Goal: Task Accomplishment & Management: Complete application form

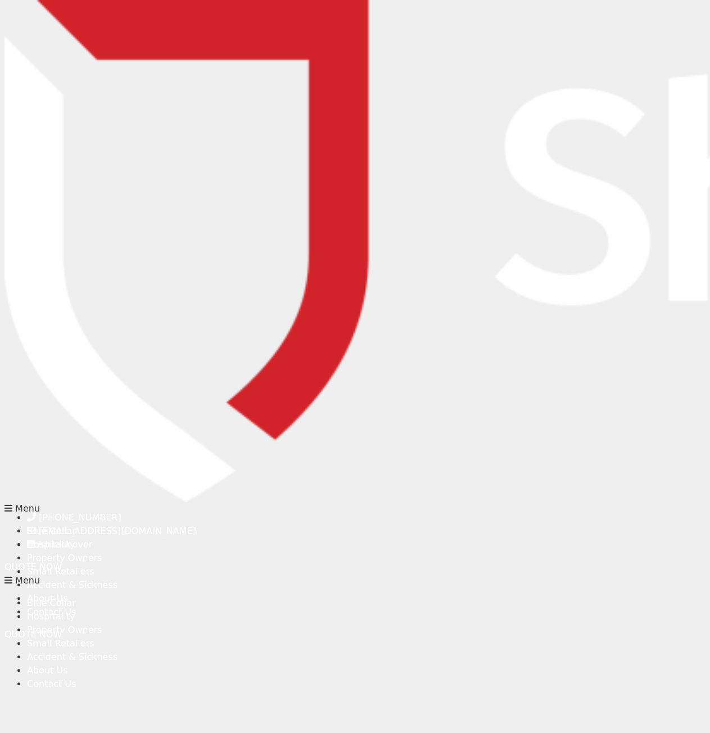
click at [287, 214] on input "text" at bounding box center [286, 214] width 156 height 22
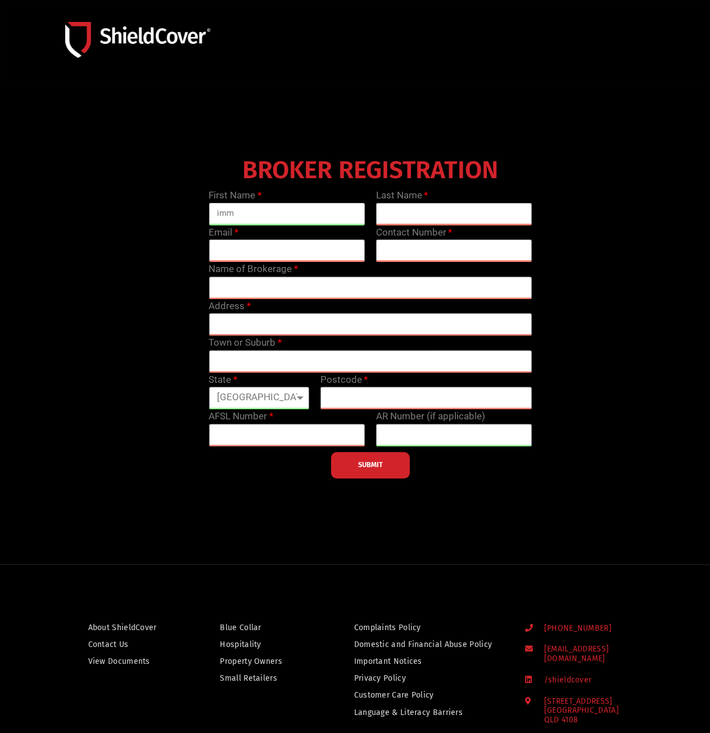
type input "immary"
click at [399, 206] on input "text" at bounding box center [454, 214] width 156 height 22
type input "caylan"
click at [343, 246] on div "Email" at bounding box center [286, 243] width 167 height 37
drag, startPoint x: 242, startPoint y: 250, endPoint x: 196, endPoint y: 248, distance: 45.6
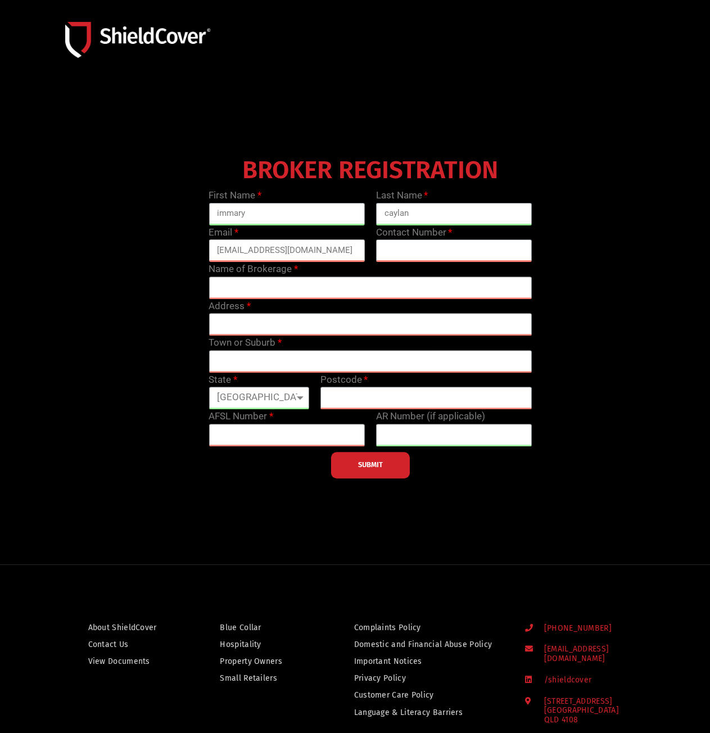
click at [196, 248] on div "BROKER REGISTRATION First Name immary Last Name caylan Email lauren@morganinsur…" at bounding box center [370, 315] width 668 height 326
type input "[EMAIL_ADDRESS][DOMAIN_NAME]"
click at [506, 243] on input "text" at bounding box center [454, 250] width 156 height 22
click at [446, 242] on input "text" at bounding box center [454, 250] width 156 height 22
click at [409, 250] on input "text" at bounding box center [454, 250] width 156 height 22
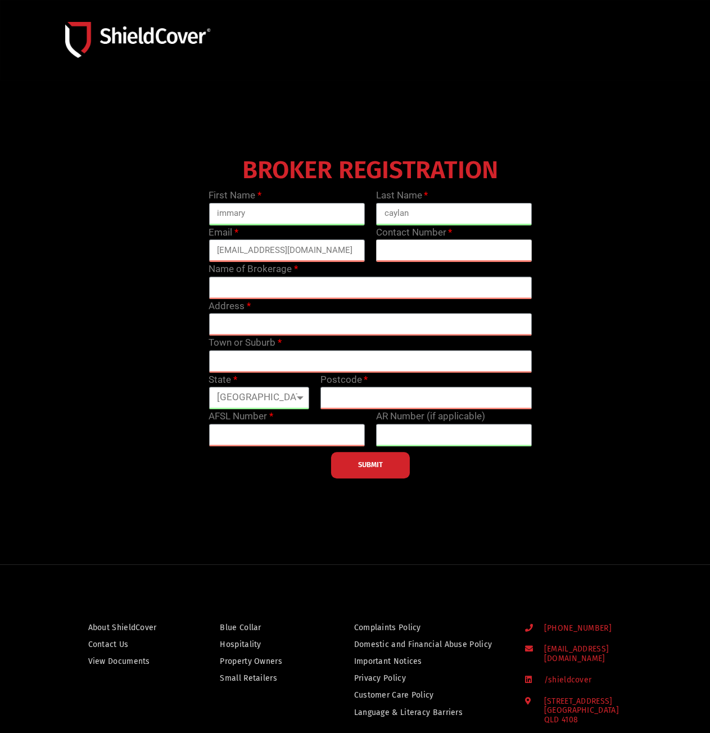
paste input "[PHONE_NUMBER]"
type input "[PHONE_NUMBER]"
click at [259, 287] on input "text" at bounding box center [369, 287] width 323 height 22
click at [239, 282] on input "text" at bounding box center [369, 287] width 323 height 22
paste input "[PERSON_NAME] Insurance Brokers"
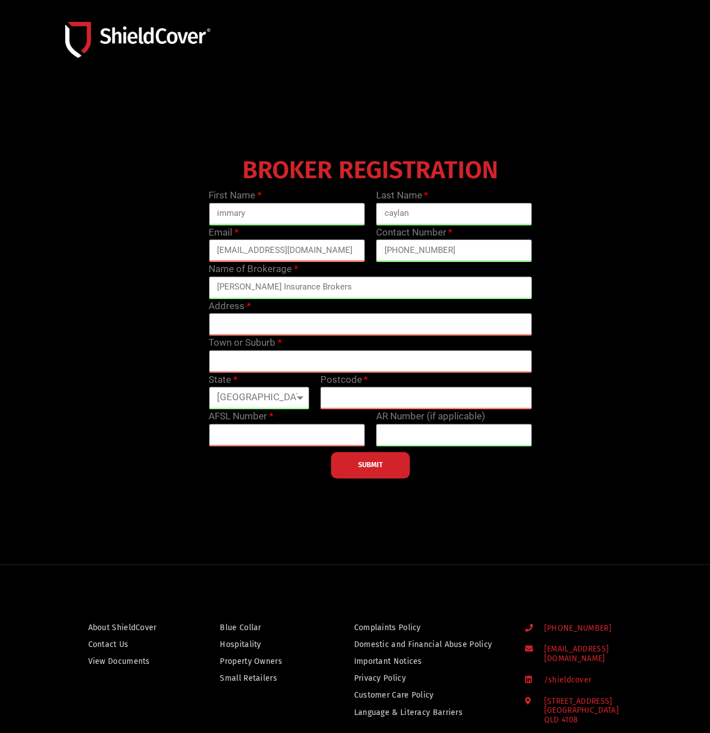
type input "[PERSON_NAME] Insurance Brokers"
click at [227, 329] on input "text" at bounding box center [369, 324] width 323 height 22
click at [266, 319] on input "text" at bounding box center [369, 324] width 323 height 22
paste input "[STREET_ADDRESS]"
click at [284, 360] on input "text" at bounding box center [369, 361] width 323 height 22
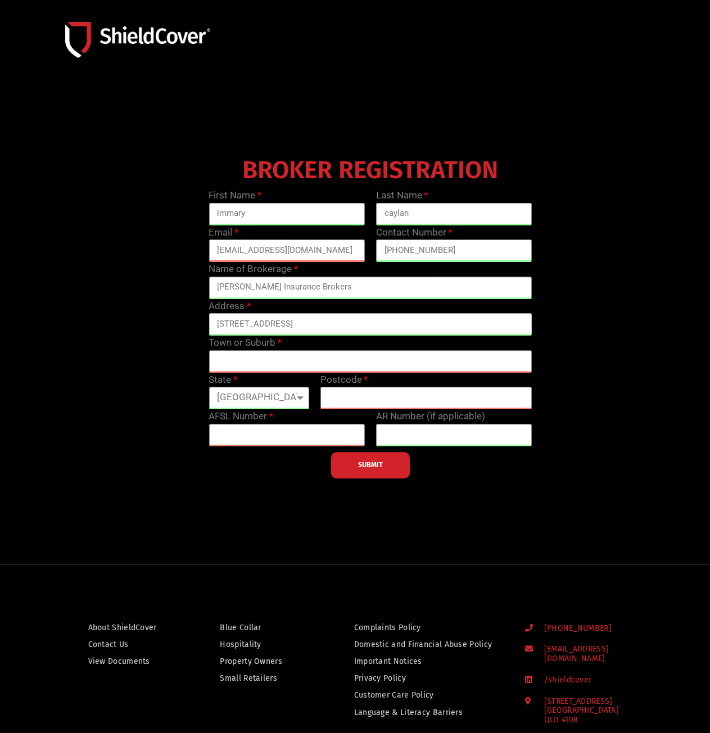
drag, startPoint x: 312, startPoint y: 323, endPoint x: 434, endPoint y: 327, distance: 121.4
click at [434, 327] on input "[STREET_ADDRESS]" at bounding box center [369, 324] width 323 height 22
type input "Level [STREET_ADDRESS],"
click at [284, 352] on input "text" at bounding box center [369, 361] width 323 height 22
paste input "[GEOGRAPHIC_DATA], 4000, [GEOGRAPHIC_DATA]"
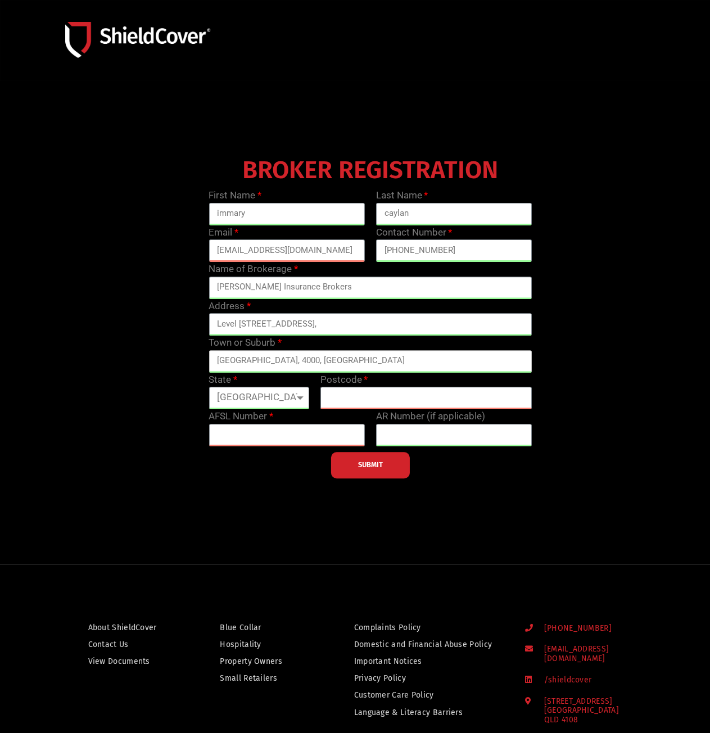
type input "[GEOGRAPHIC_DATA], 4000, [GEOGRAPHIC_DATA]"
click at [323, 321] on input "Level [STREET_ADDRESS]," at bounding box center [369, 324] width 323 height 22
type input "Level [STREET_ADDRESS]"
drag, startPoint x: 256, startPoint y: 360, endPoint x: 357, endPoint y: 370, distance: 101.7
click at [357, 370] on input "[GEOGRAPHIC_DATA], 4000, [GEOGRAPHIC_DATA]" at bounding box center [369, 361] width 323 height 22
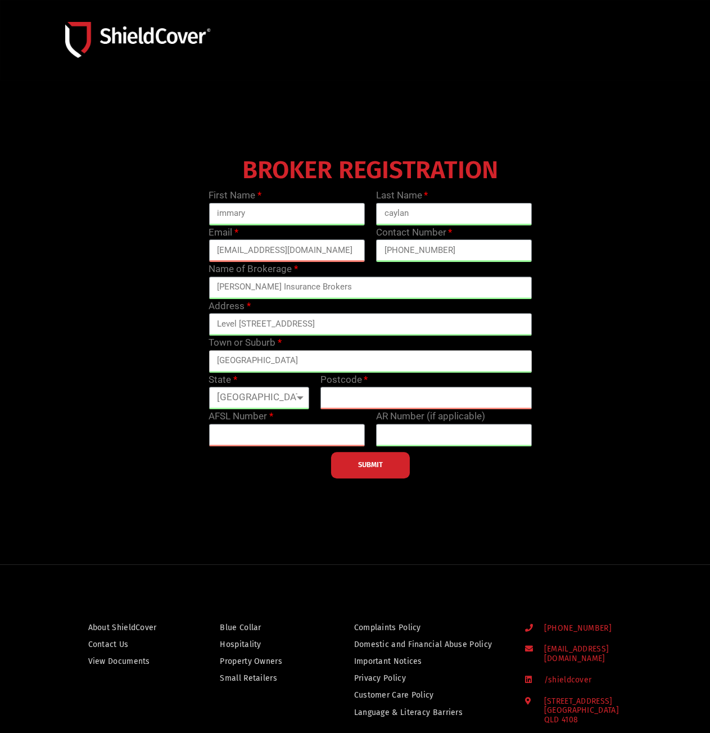
type input "[GEOGRAPHIC_DATA]"
click at [347, 401] on input "text" at bounding box center [425, 398] width 211 height 22
type input "4000"
click at [363, 465] on span "SUBMIT" at bounding box center [370, 465] width 25 height 2
click at [242, 429] on input "text" at bounding box center [286, 435] width 156 height 22
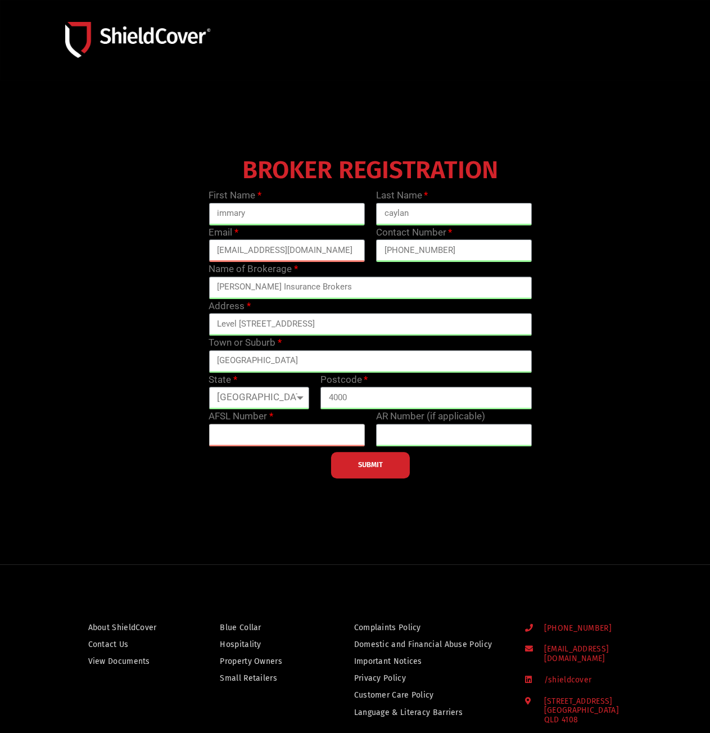
click at [239, 433] on input "text" at bounding box center [286, 435] width 156 height 22
paste input "000500149"
type input "000500149"
click at [374, 464] on span "SUBMIT" at bounding box center [370, 465] width 25 height 2
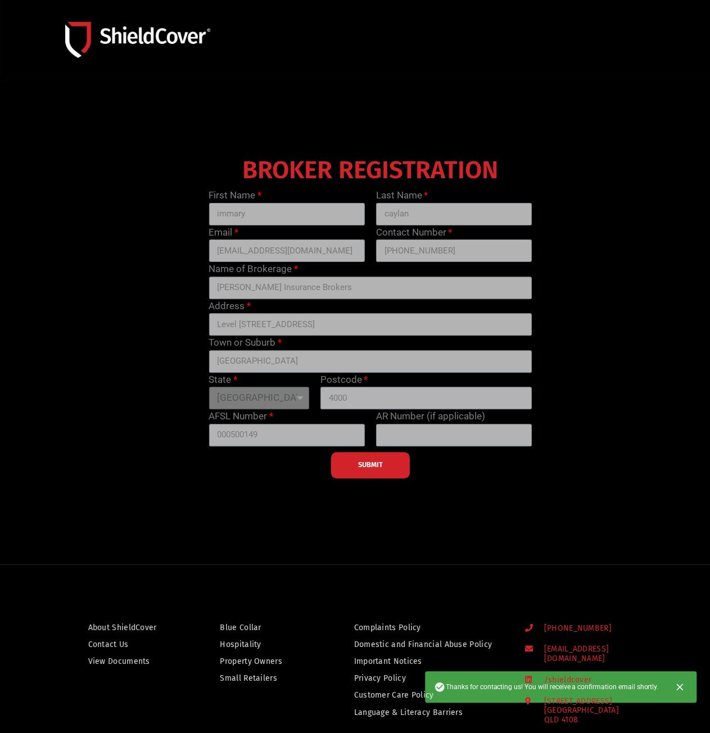
click at [361, 464] on div "SUBMIT" at bounding box center [370, 462] width 334 height 32
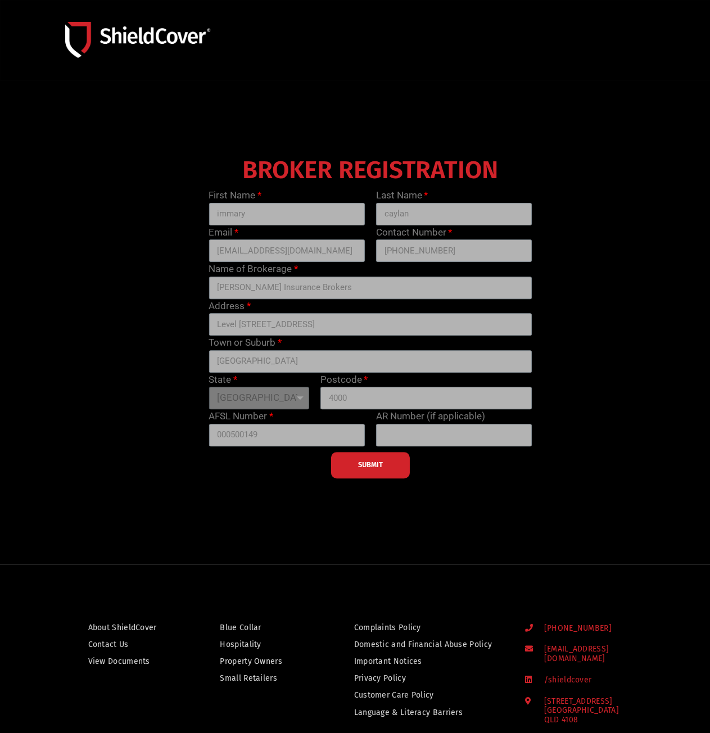
click at [353, 477] on div "SUBMIT" at bounding box center [370, 462] width 334 height 32
click at [253, 202] on div "First Name immary" at bounding box center [286, 206] width 167 height 37
drag, startPoint x: 325, startPoint y: 306, endPoint x: 366, endPoint y: 435, distance: 135.1
click at [325, 312] on div "Address Level 38, 71 Eagle Street" at bounding box center [370, 317] width 334 height 37
click at [376, 471] on div "SUBMIT" at bounding box center [370, 462] width 334 height 32
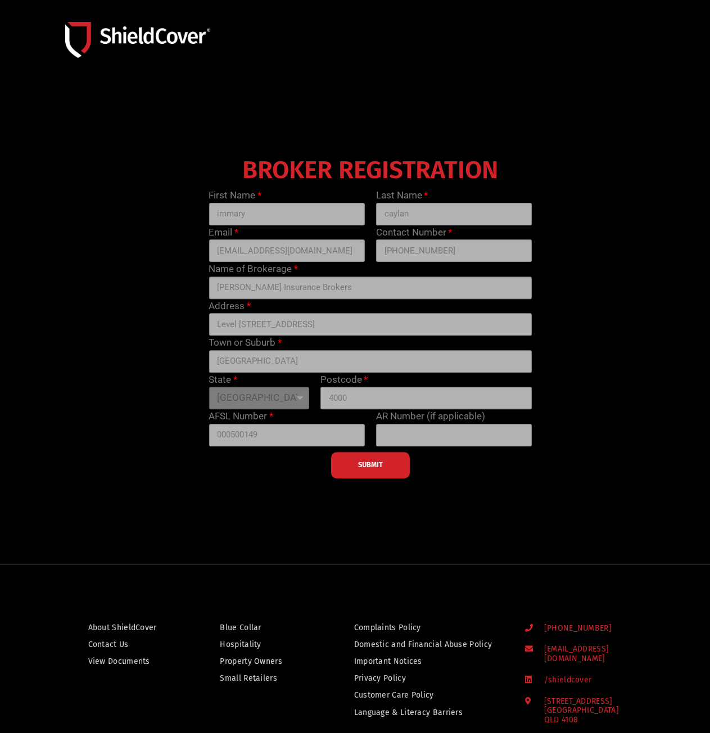
click at [365, 459] on div "SUBMIT" at bounding box center [370, 462] width 334 height 32
click at [389, 310] on div "Address Level 38, 71 Eagle Street" at bounding box center [370, 317] width 334 height 37
click at [351, 467] on div "SUBMIT" at bounding box center [370, 462] width 334 height 32
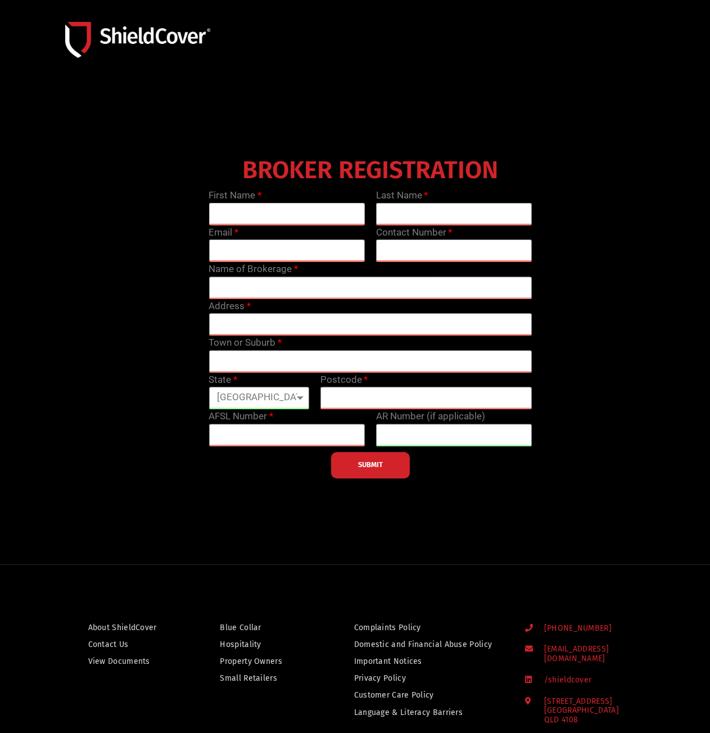
click at [306, 216] on input "text" at bounding box center [286, 214] width 156 height 22
type input "immary"
click at [412, 218] on input "text" at bounding box center [454, 214] width 156 height 22
type input "caylan"
click at [317, 240] on input "email" at bounding box center [286, 250] width 156 height 22
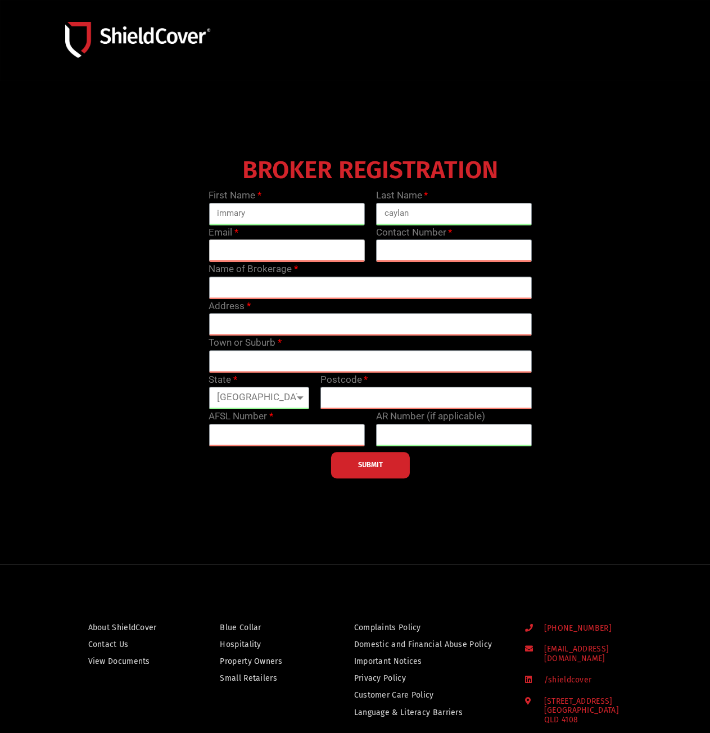
paste input "[EMAIL_ADDRESS][DOMAIN_NAME]"
type input "[EMAIL_ADDRESS][DOMAIN_NAME]"
click at [407, 253] on input "text" at bounding box center [454, 250] width 156 height 22
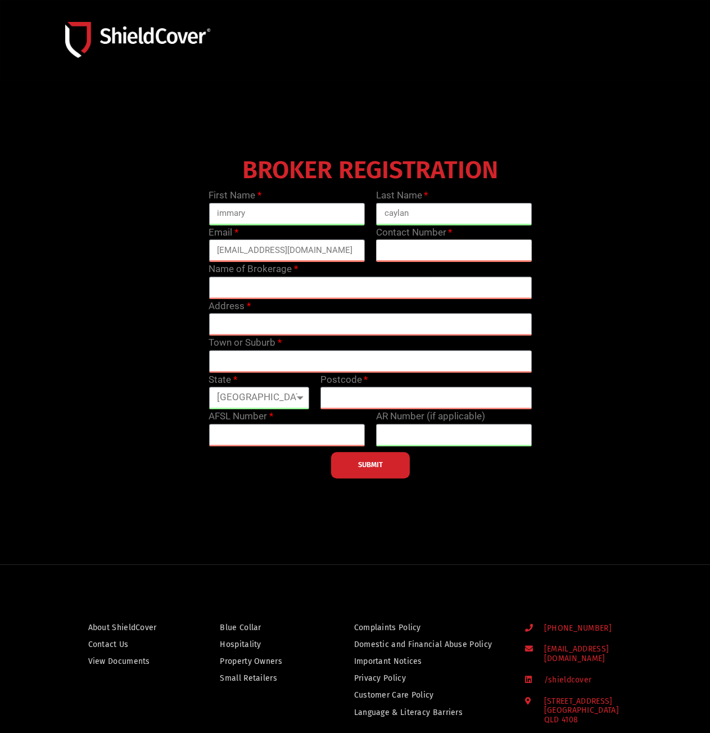
type input "[PHONE_NUMBER]"
click at [386, 287] on input "text" at bounding box center [369, 287] width 323 height 22
type input "[PERSON_NAME] Insurance Brokers"
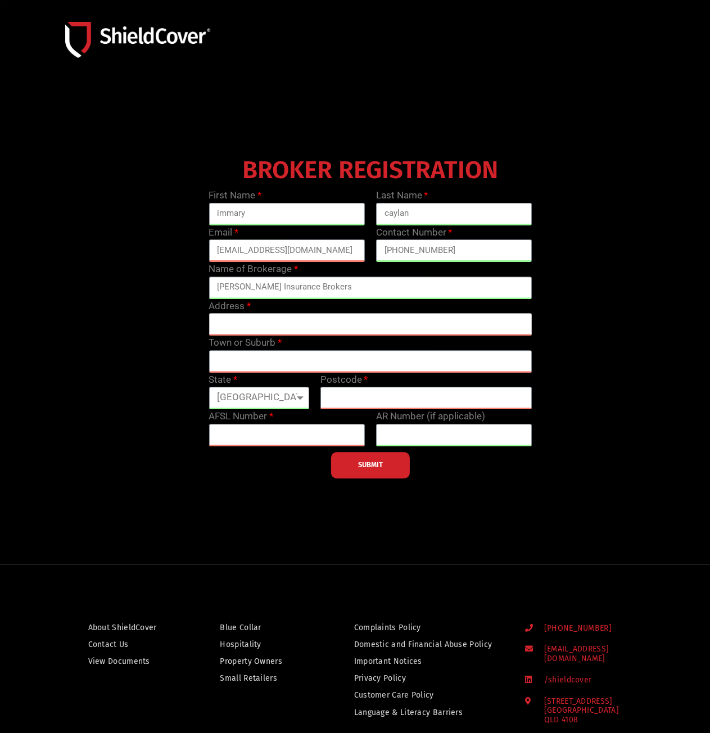
click at [302, 325] on input "text" at bounding box center [369, 324] width 323 height 22
click at [255, 319] on input "text" at bounding box center [369, 324] width 323 height 22
paste input "[STREET_ADDRESS]"
click at [290, 324] on input "[STREET_ADDRESS]" at bounding box center [369, 324] width 323 height 22
click at [253, 357] on input "text" at bounding box center [369, 361] width 323 height 22
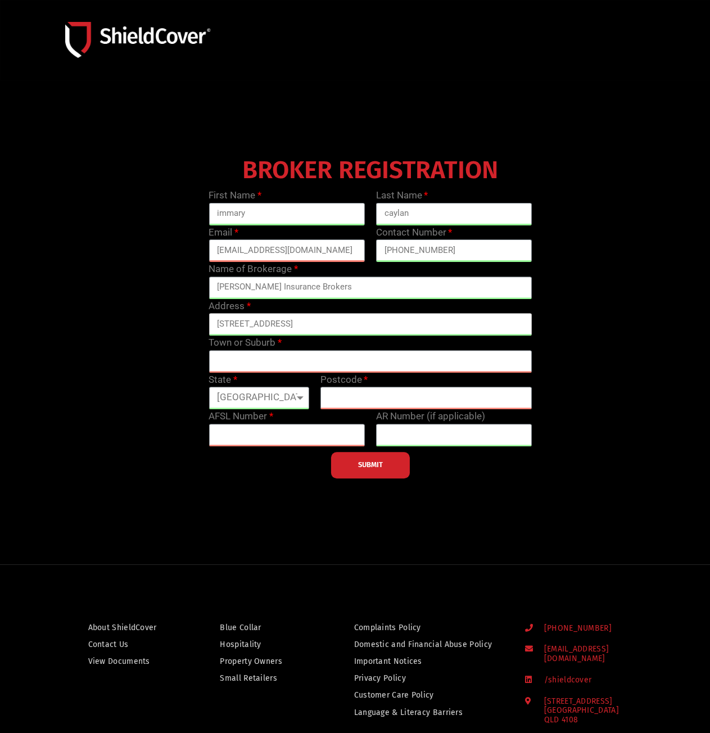
drag, startPoint x: 309, startPoint y: 323, endPoint x: 427, endPoint y: 320, distance: 118.0
click at [427, 320] on input "[STREET_ADDRESS]" at bounding box center [369, 324] width 323 height 22
type input "Level [STREET_ADDRESS]"
click at [329, 362] on input "text" at bounding box center [369, 361] width 323 height 22
paste input "[STREET_ADDRESS]"
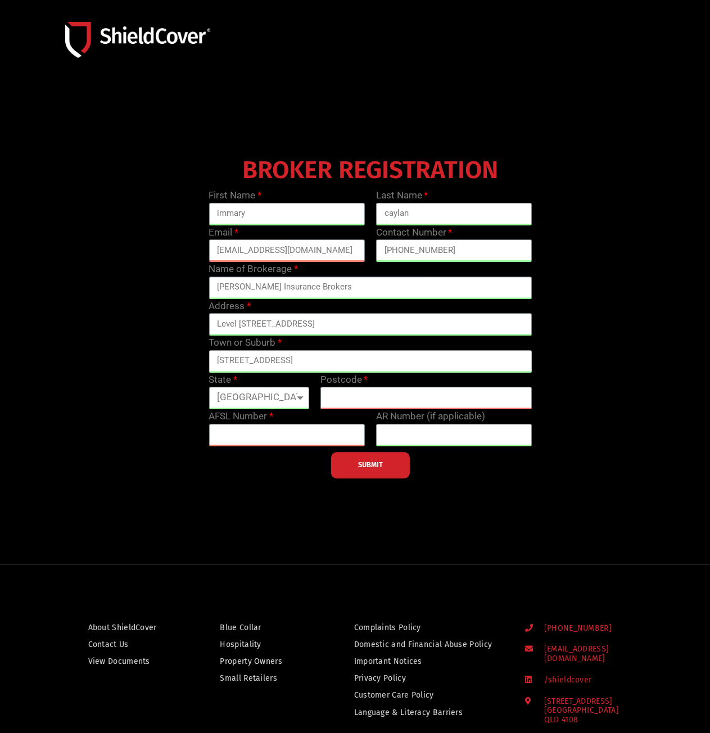
drag, startPoint x: 299, startPoint y: 363, endPoint x: 143, endPoint y: 333, distance: 158.5
click at [143, 333] on div "BROKER REGISTRATION First Name immary Last Name caylan Email [EMAIL_ADDRESS][DO…" at bounding box center [370, 315] width 668 height 326
drag, startPoint x: 251, startPoint y: 359, endPoint x: 365, endPoint y: 370, distance: 114.1
click at [365, 370] on input "[GEOGRAPHIC_DATA], 4000, [GEOGRAPHIC_DATA]" at bounding box center [369, 361] width 323 height 22
type input "[GEOGRAPHIC_DATA]"
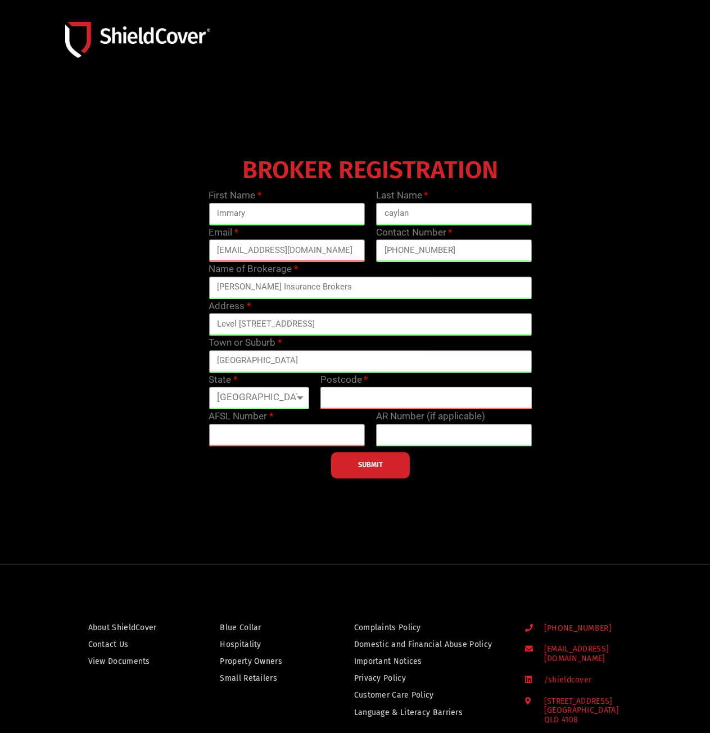
click at [364, 398] on input "text" at bounding box center [425, 398] width 211 height 22
type input "4000"
click at [321, 428] on input "text" at bounding box center [286, 435] width 156 height 22
type input "000500149"
click at [365, 466] on span "SUBMIT" at bounding box center [370, 465] width 25 height 2
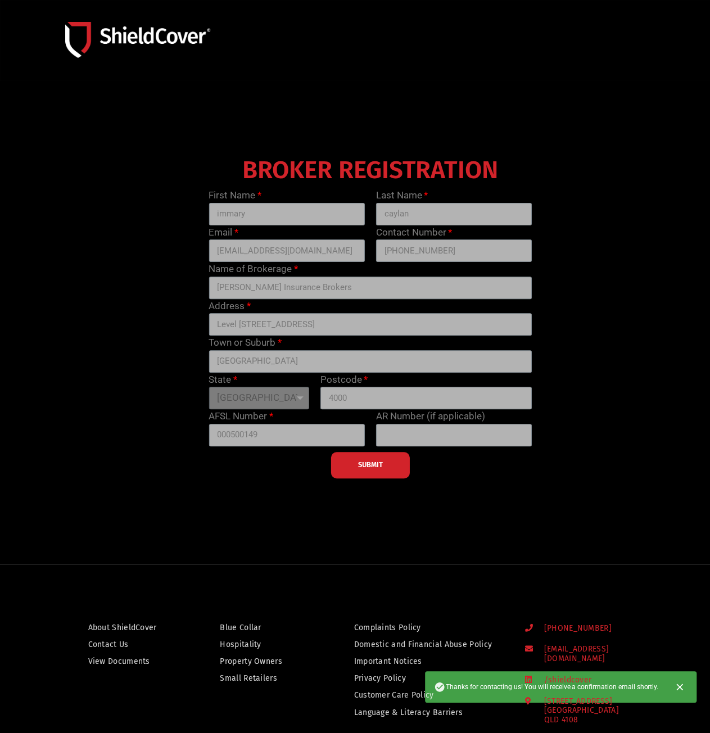
click at [365, 466] on div "SUBMIT" at bounding box center [370, 462] width 334 height 32
